Goal: Navigation & Orientation: Go to known website

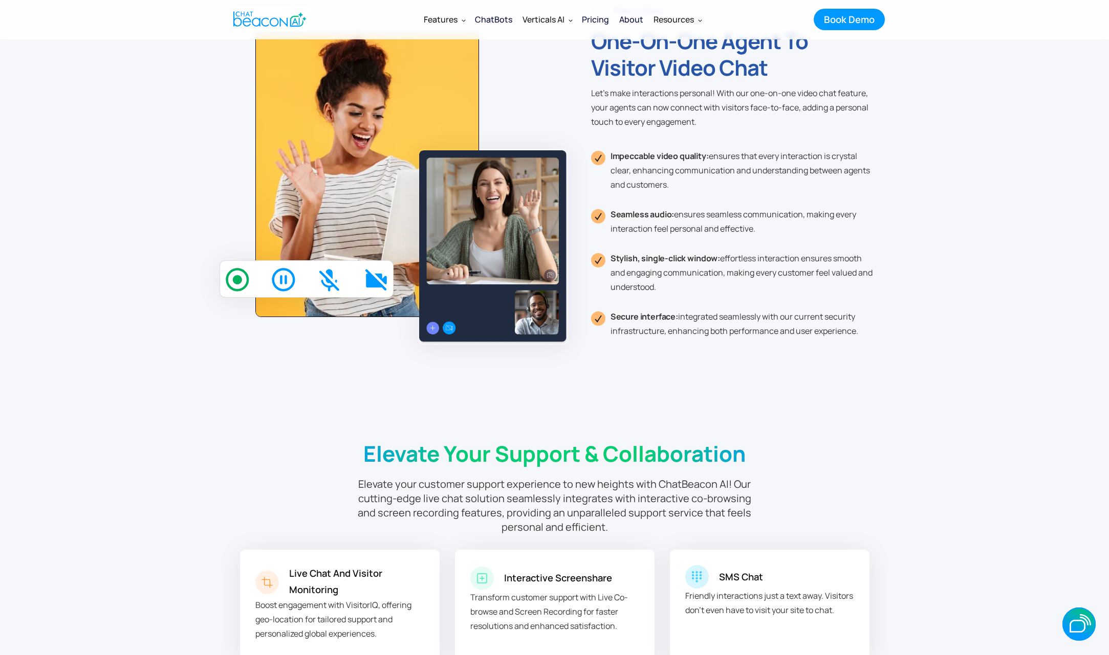
scroll to position [3309, 0]
